Goal: Transaction & Acquisition: Purchase product/service

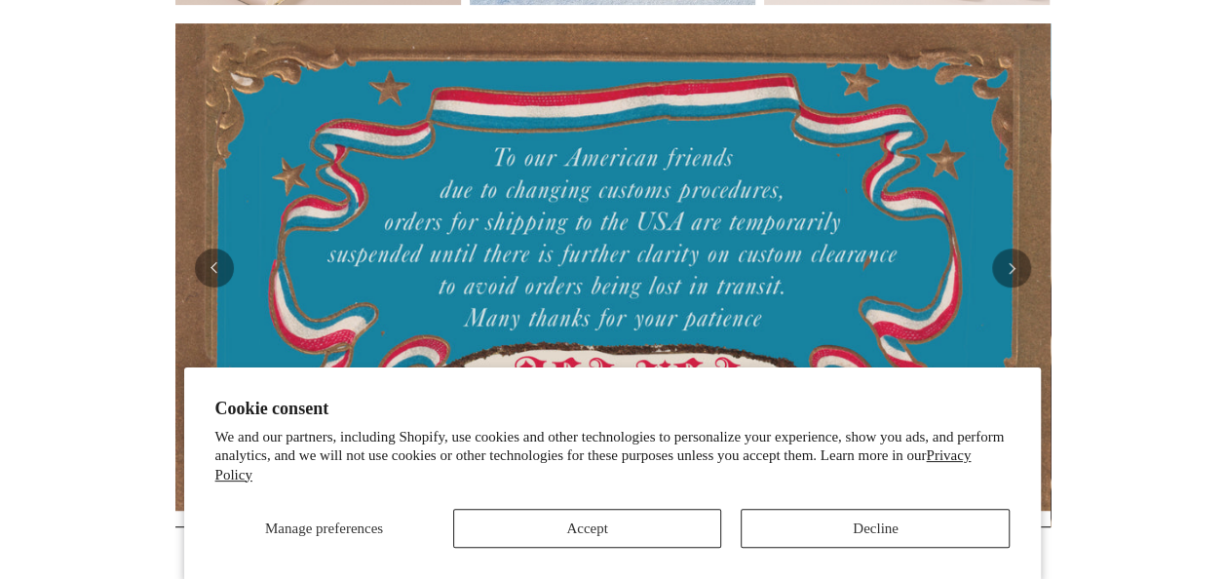
scroll to position [374, 0]
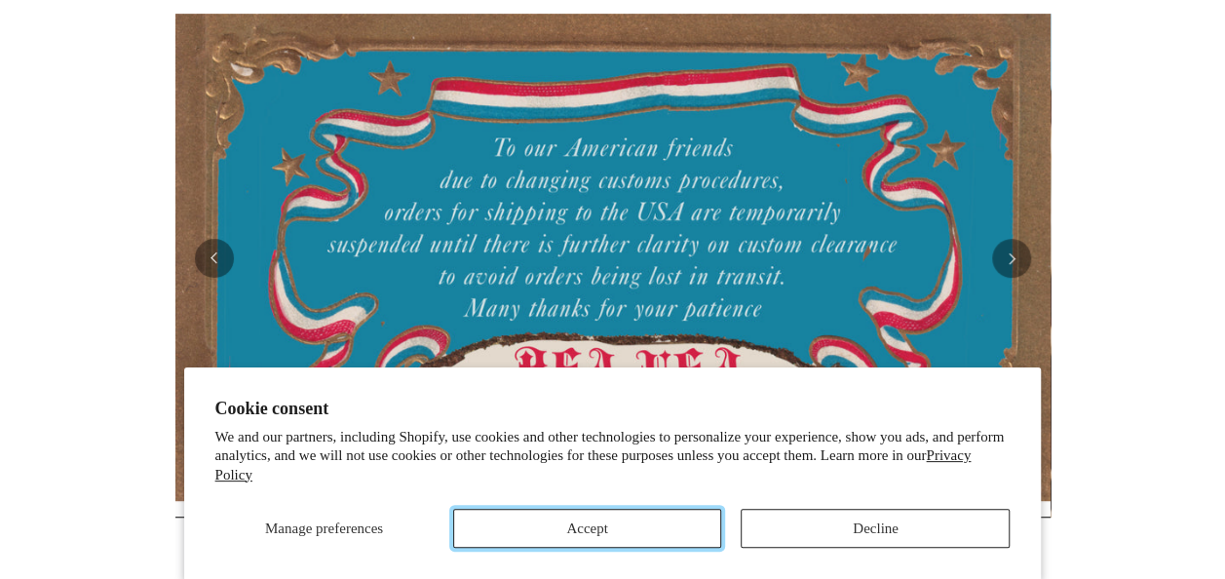
click at [691, 522] on button "Accept" at bounding box center [587, 528] width 269 height 39
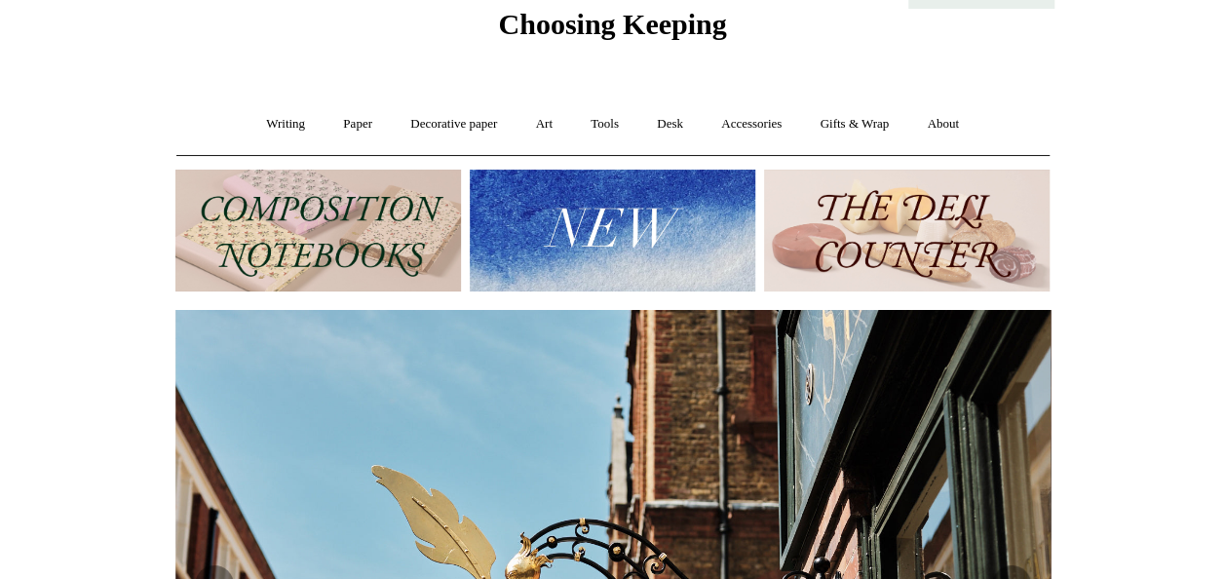
scroll to position [0, 0]
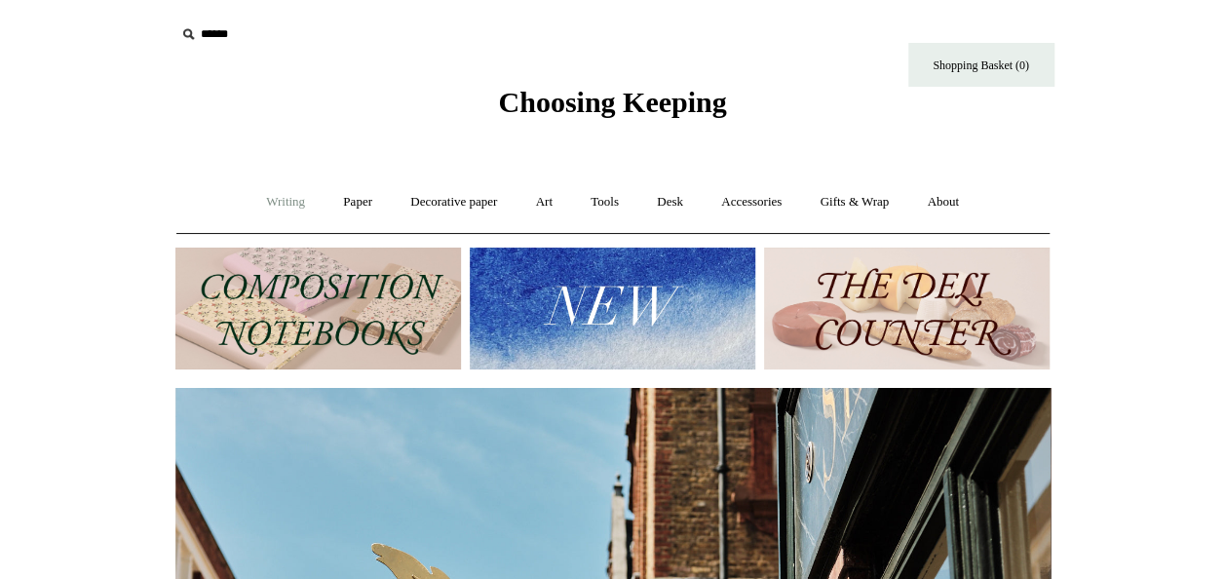
click at [278, 201] on link "Writing +" at bounding box center [286, 202] width 74 height 52
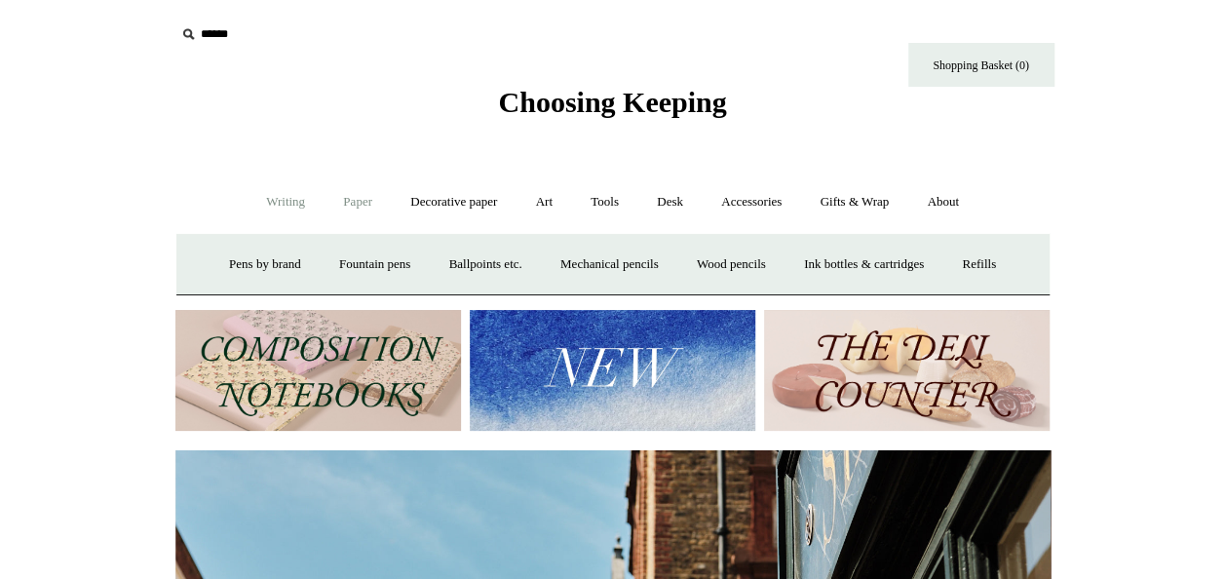
scroll to position [0, 124]
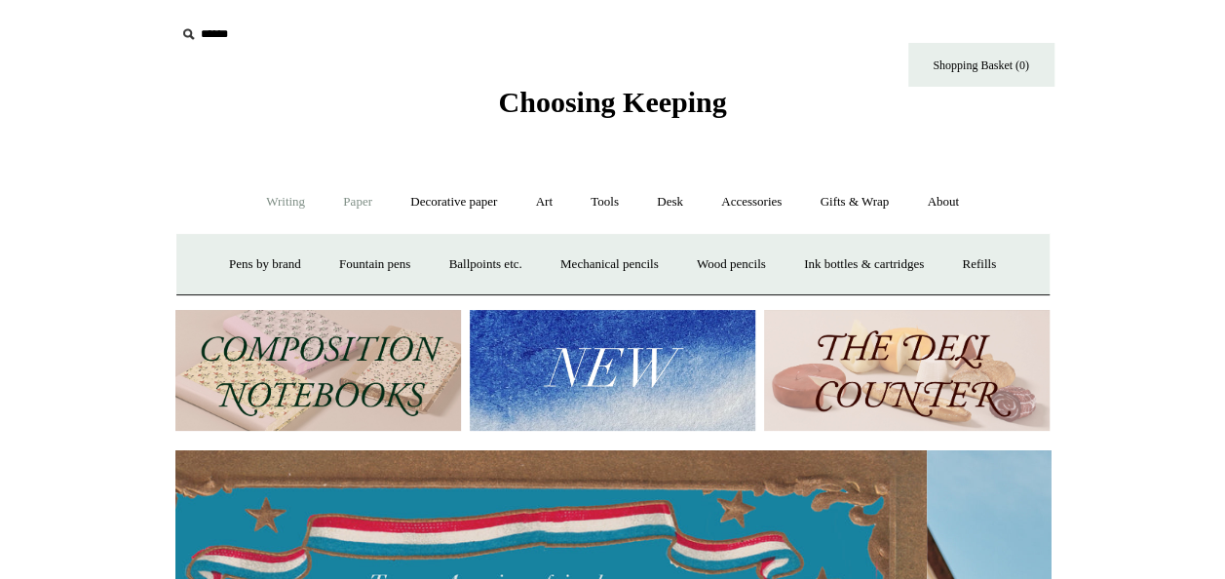
click at [340, 201] on link "Paper +" at bounding box center [358, 202] width 64 height 52
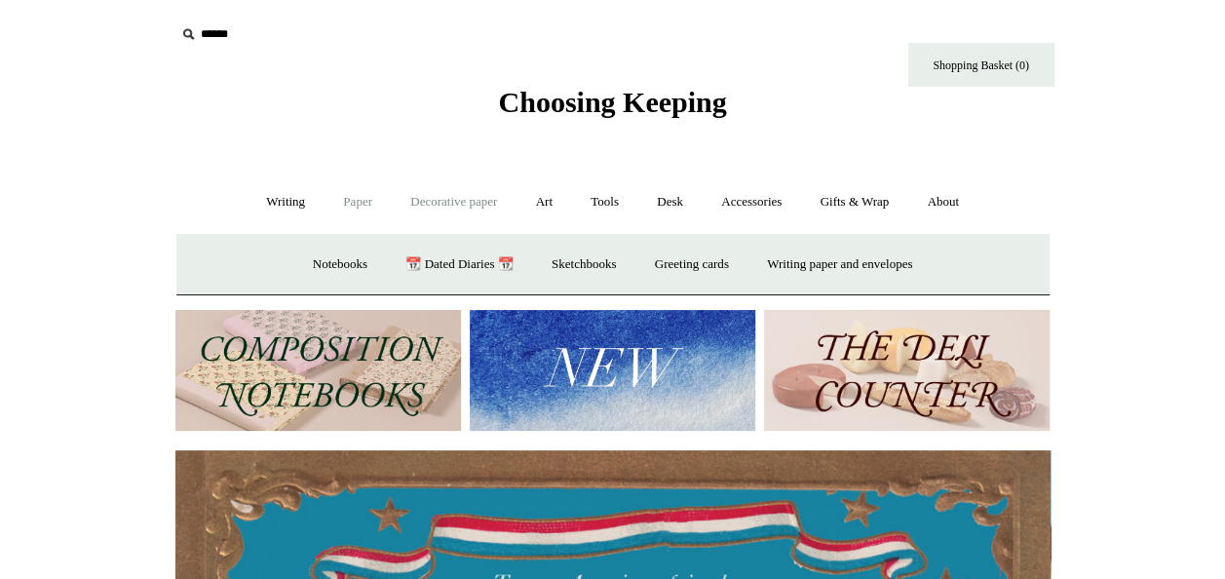
click at [469, 204] on link "Decorative paper +" at bounding box center [454, 202] width 122 height 52
click at [472, 198] on link "Decorative paper -" at bounding box center [454, 202] width 122 height 52
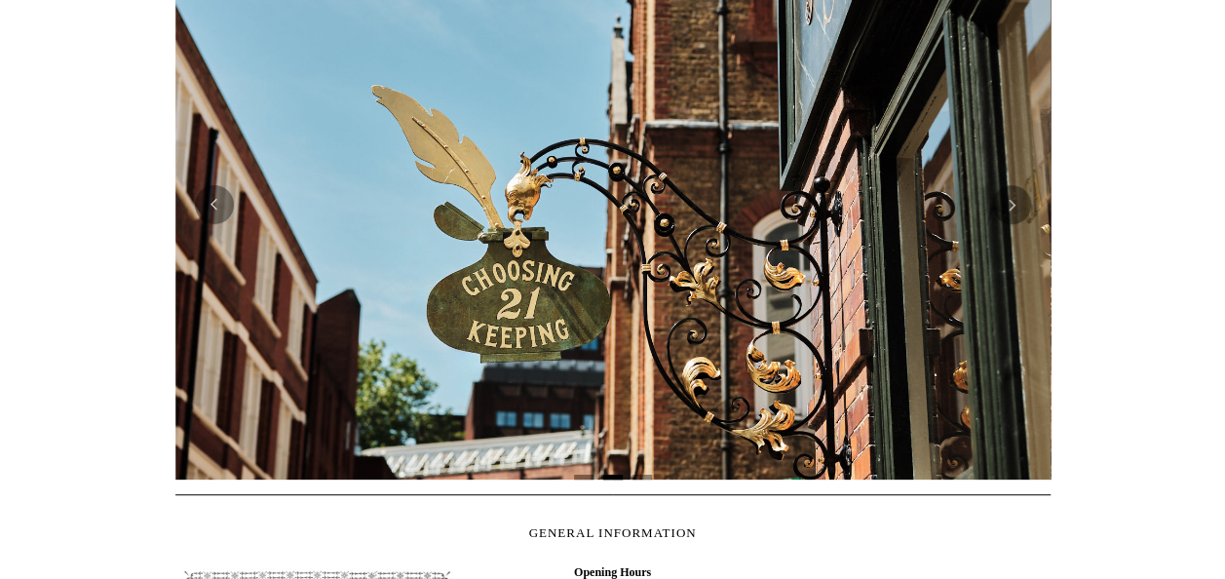
scroll to position [468, 0]
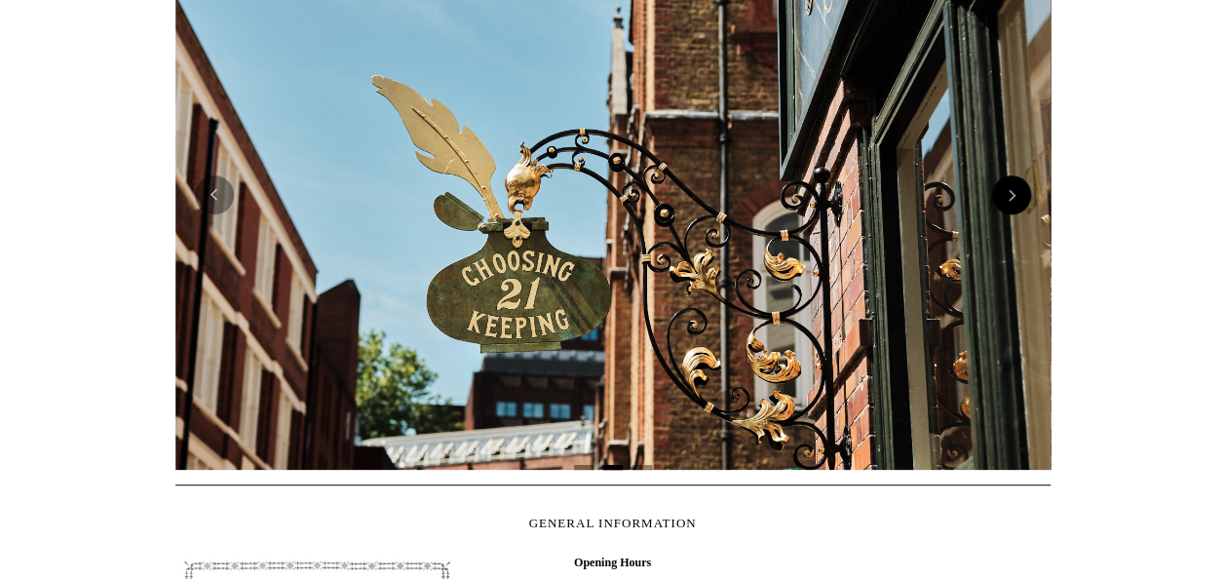
click at [1010, 192] on button "Next" at bounding box center [1011, 194] width 39 height 39
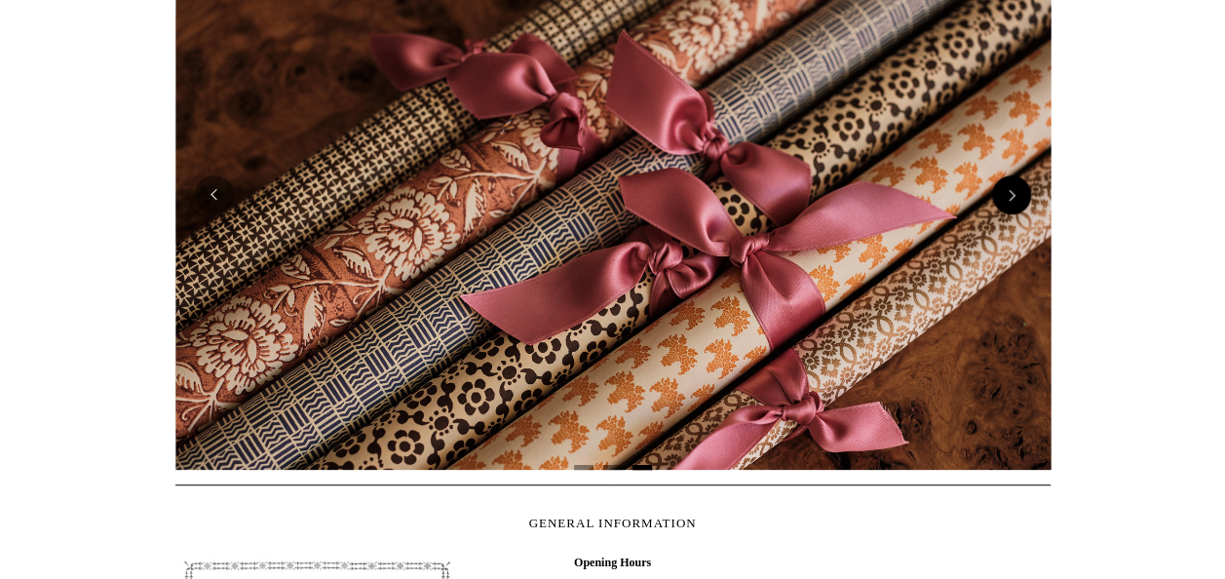
click at [1010, 192] on button "Next" at bounding box center [1011, 194] width 39 height 39
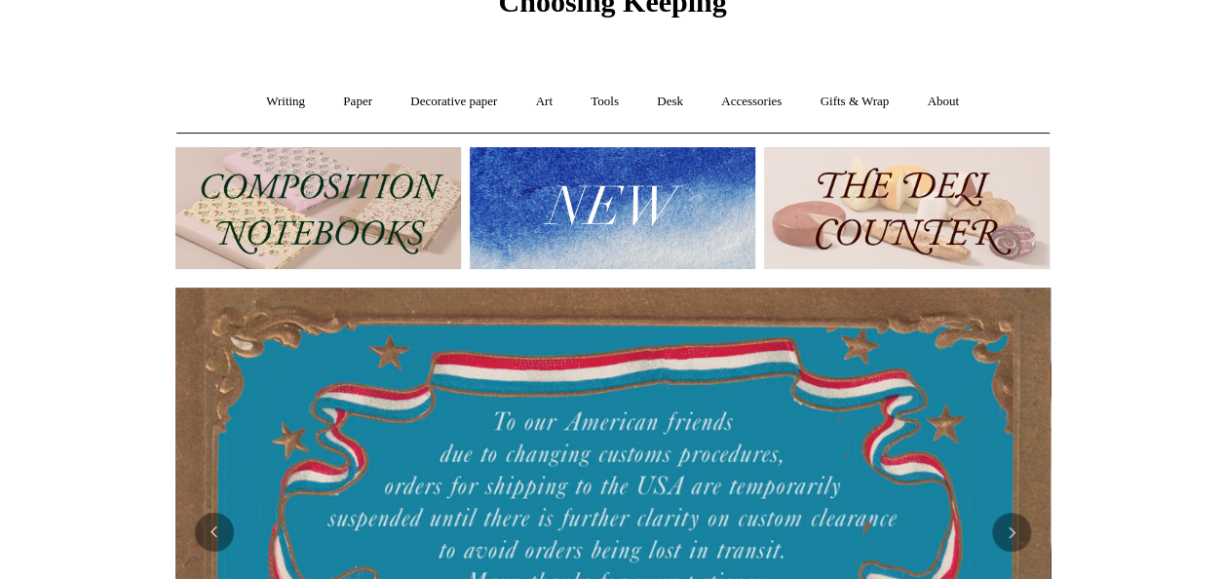
scroll to position [95, 0]
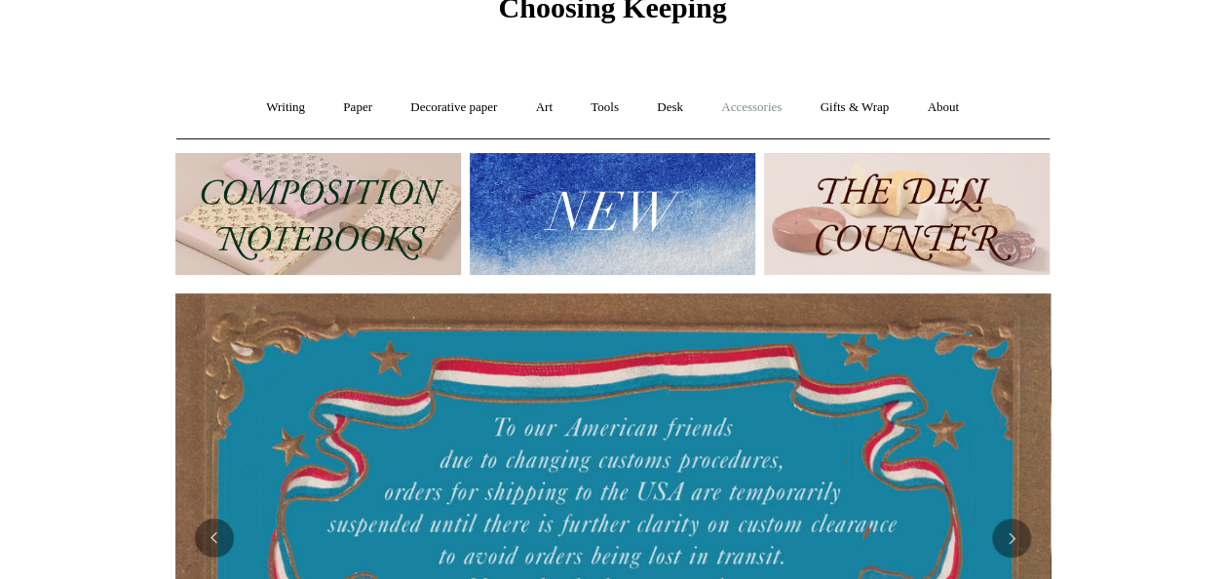
click at [758, 101] on link "Accessories +" at bounding box center [752, 108] width 96 height 52
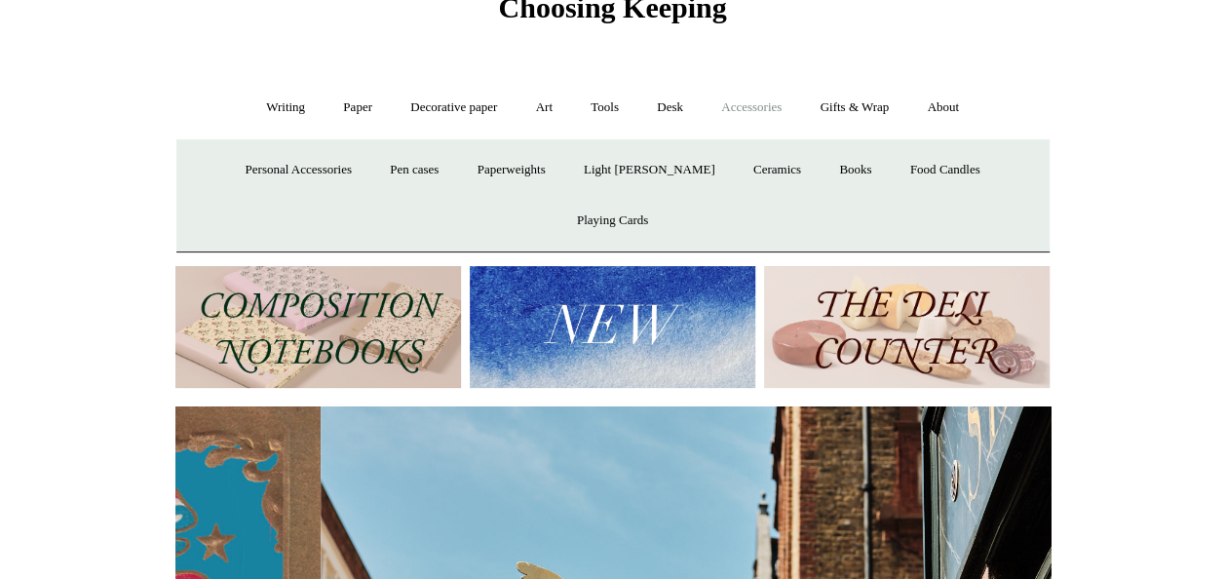
scroll to position [0, 875]
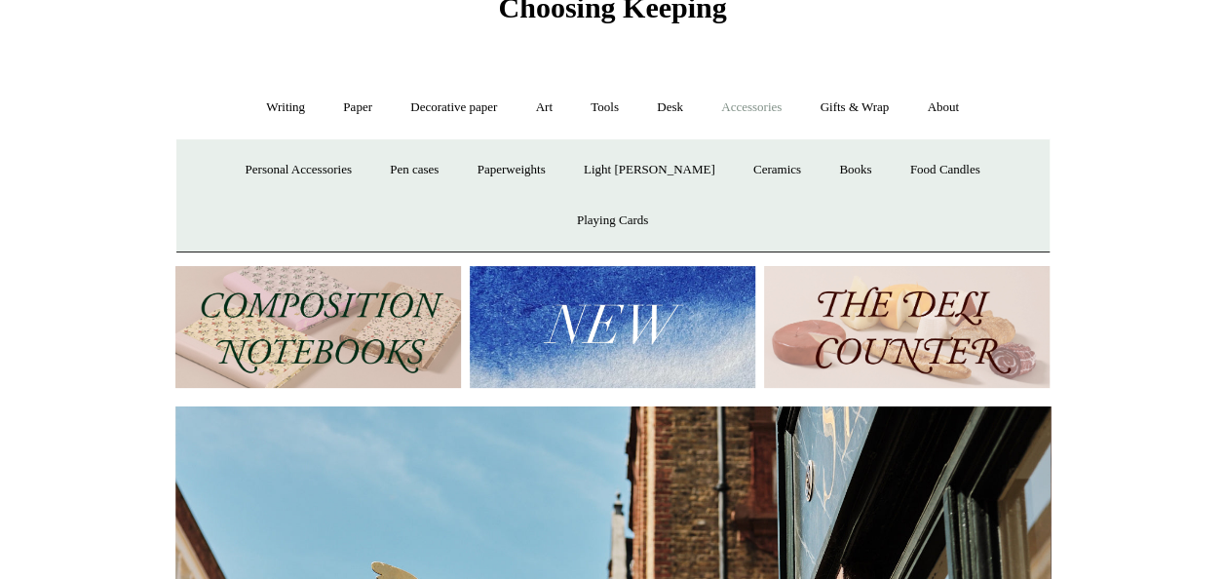
click at [901, 270] on img at bounding box center [907, 327] width 286 height 122
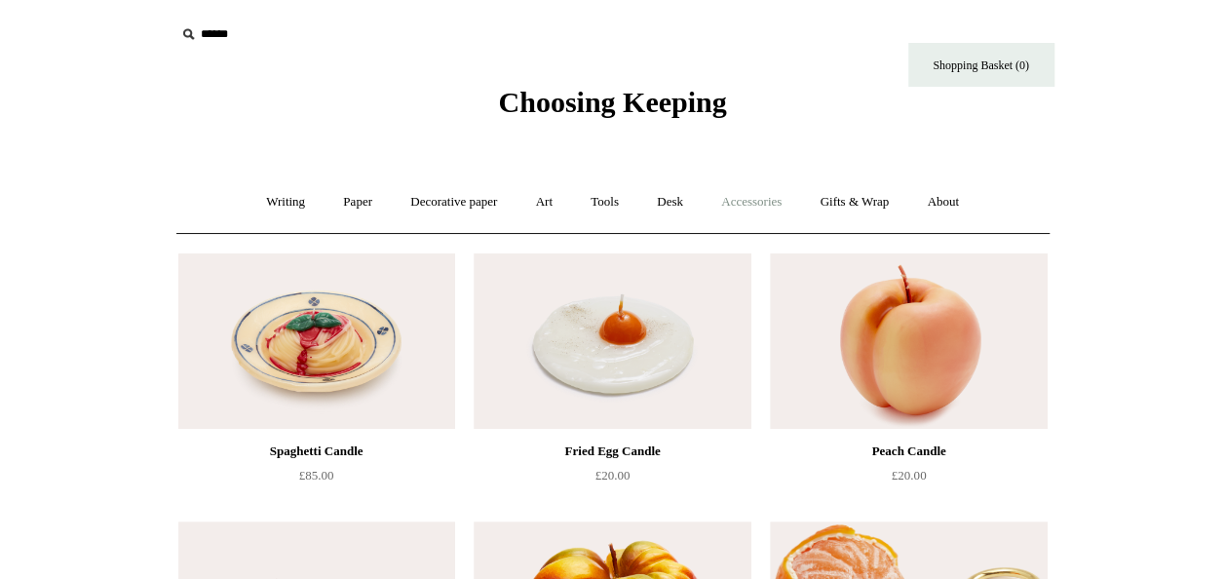
click at [764, 199] on link "Accessories +" at bounding box center [752, 202] width 96 height 52
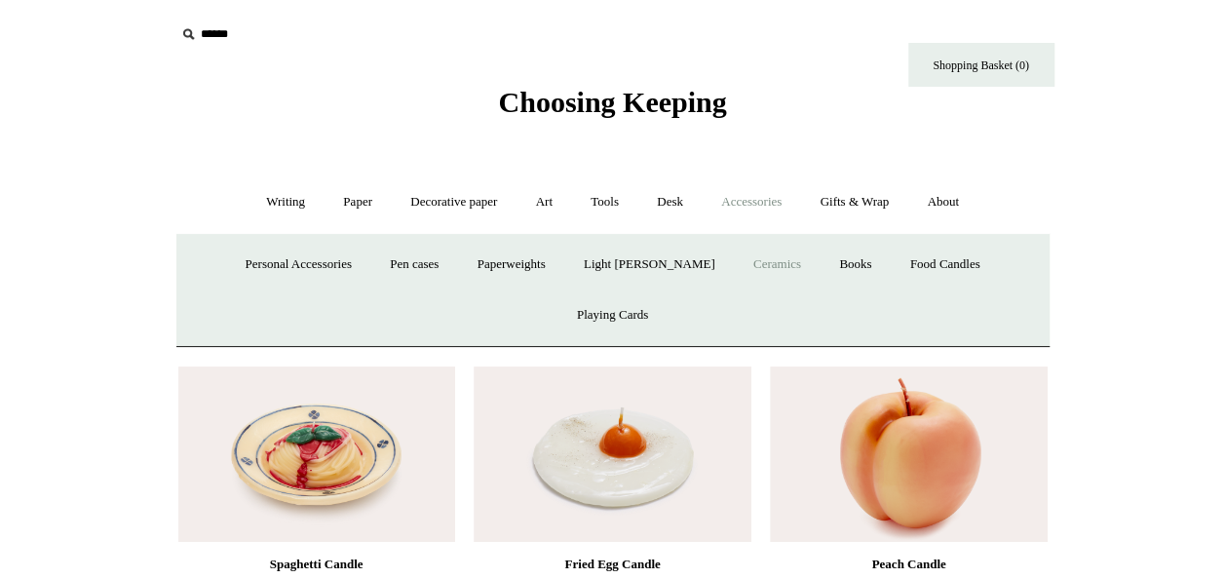
click at [736, 262] on link "Ceramics +" at bounding box center [777, 265] width 83 height 52
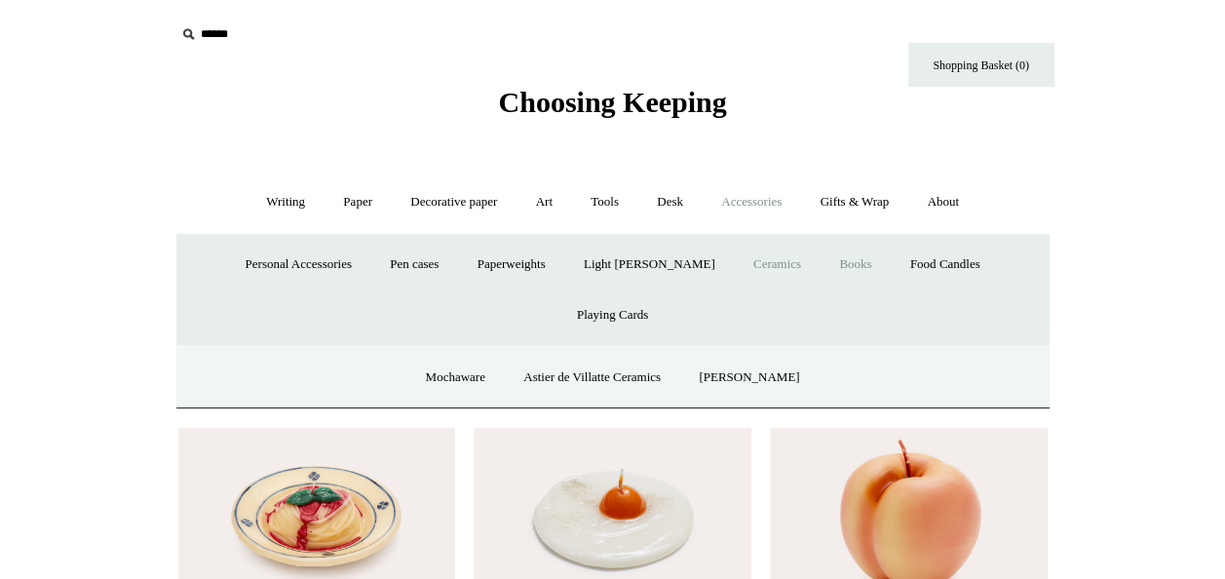
click at [822, 260] on link "Books" at bounding box center [855, 265] width 67 height 52
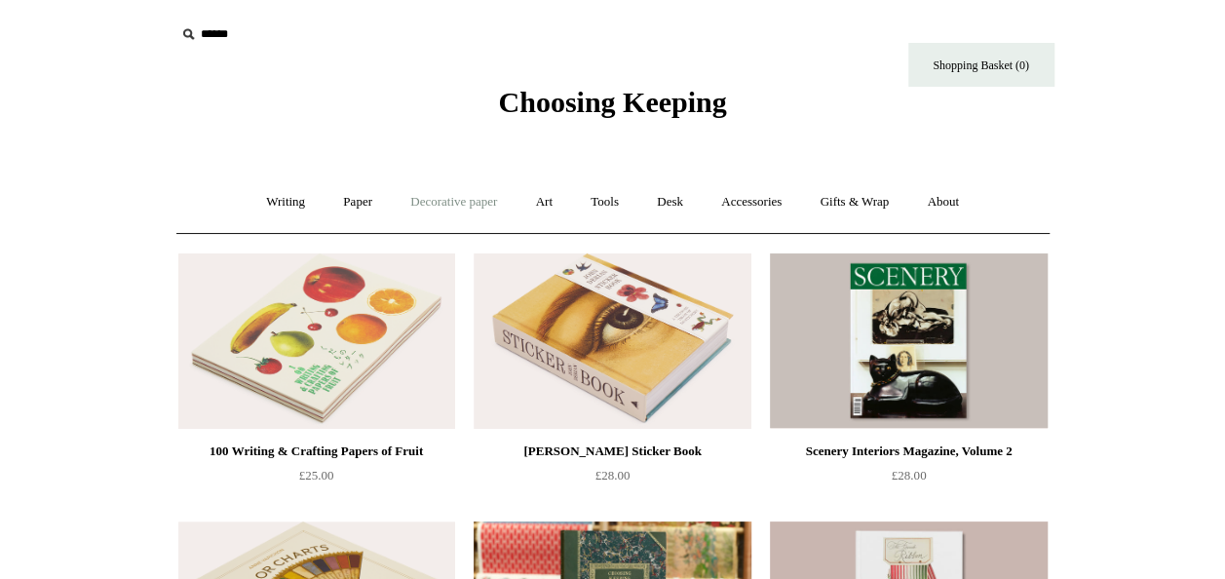
click at [418, 200] on link "Decorative paper +" at bounding box center [454, 202] width 122 height 52
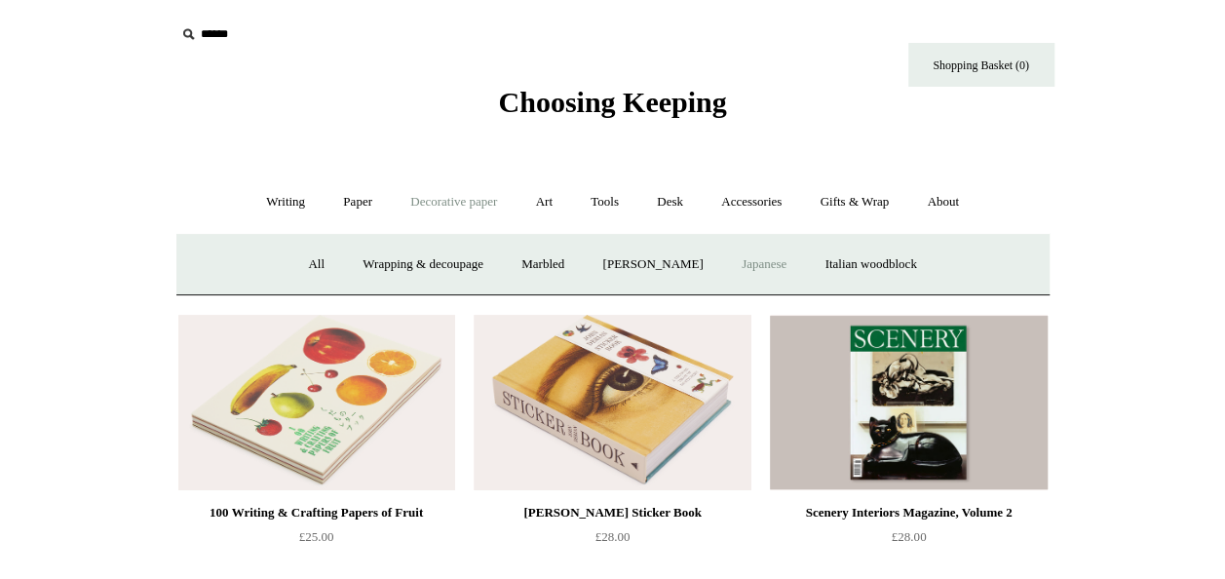
click at [774, 256] on link "Japanese" at bounding box center [764, 265] width 80 height 52
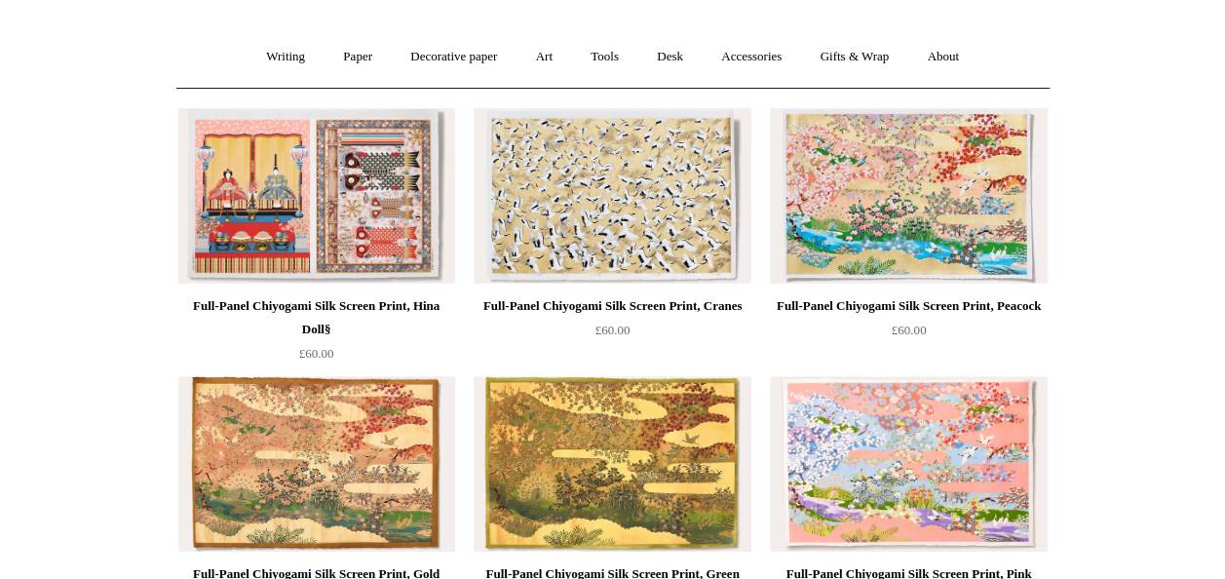
scroll to position [108, 0]
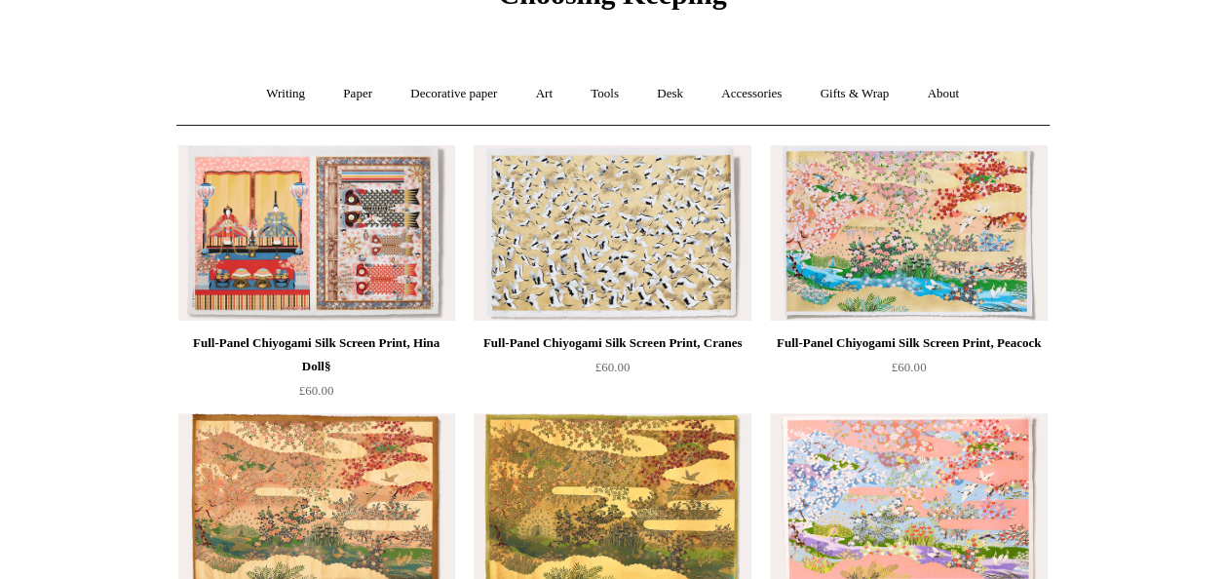
click at [597, 212] on img at bounding box center [612, 232] width 277 height 175
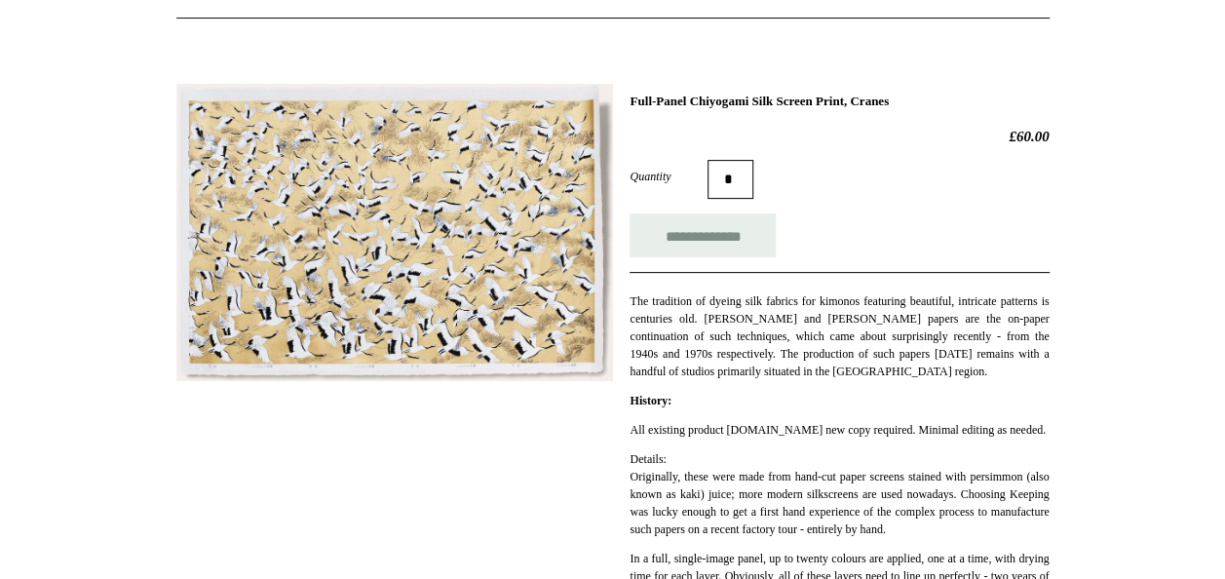
scroll to position [166, 0]
